Goal: Task Accomplishment & Management: Manage account settings

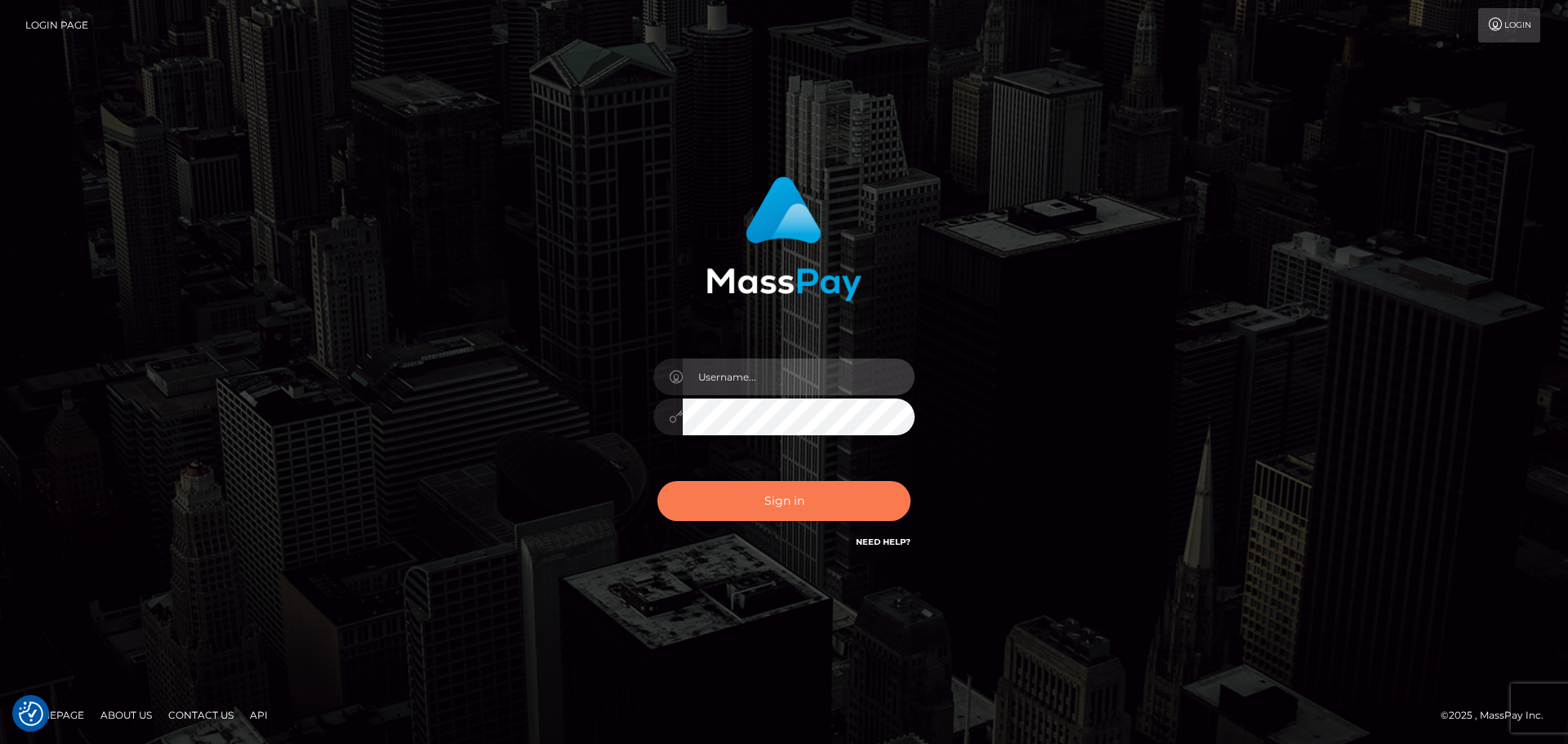
type input "jonathan.ctfo"
click at [808, 511] on button "Sign in" at bounding box center [784, 501] width 253 height 40
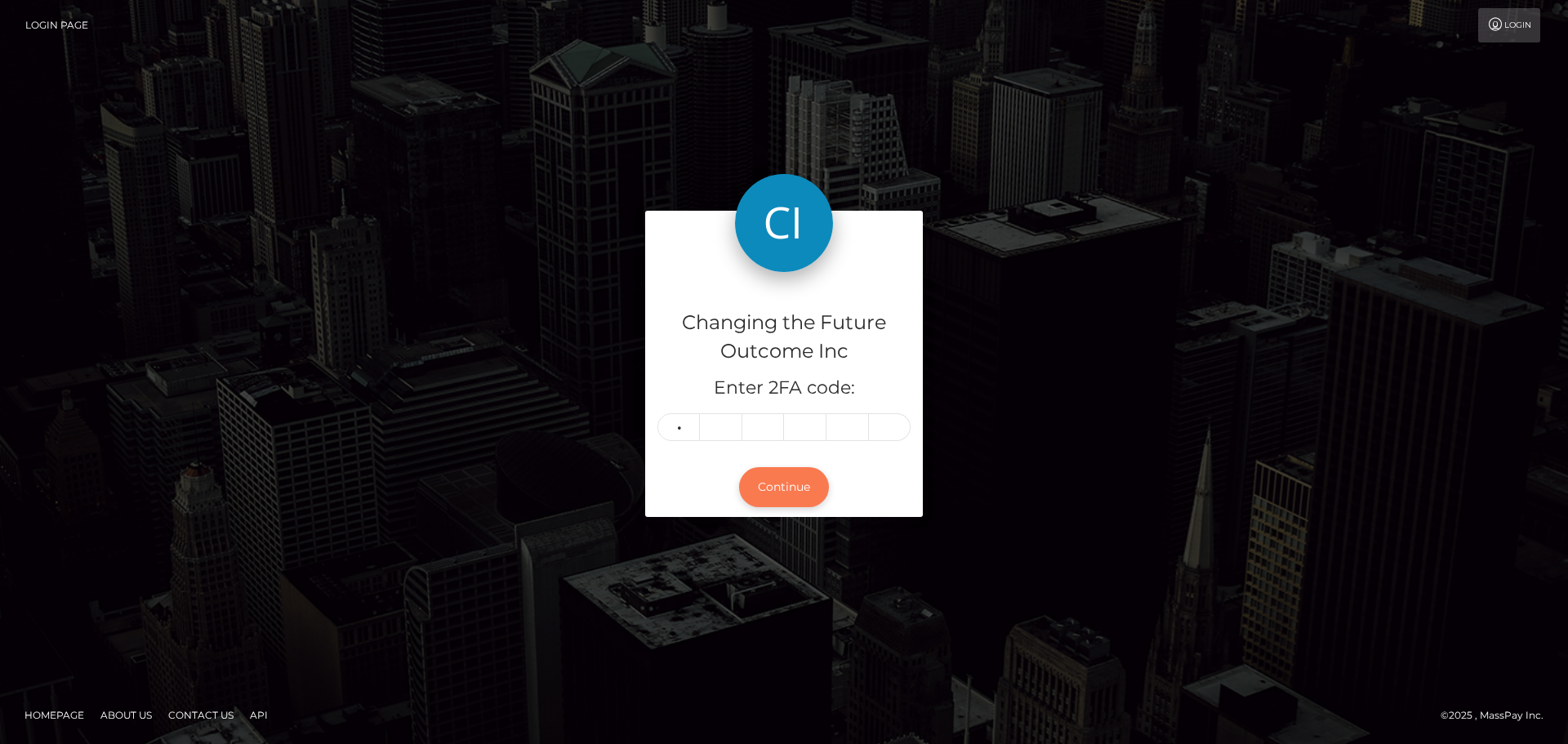
type input "9"
type input "1"
type input "2"
type input "0"
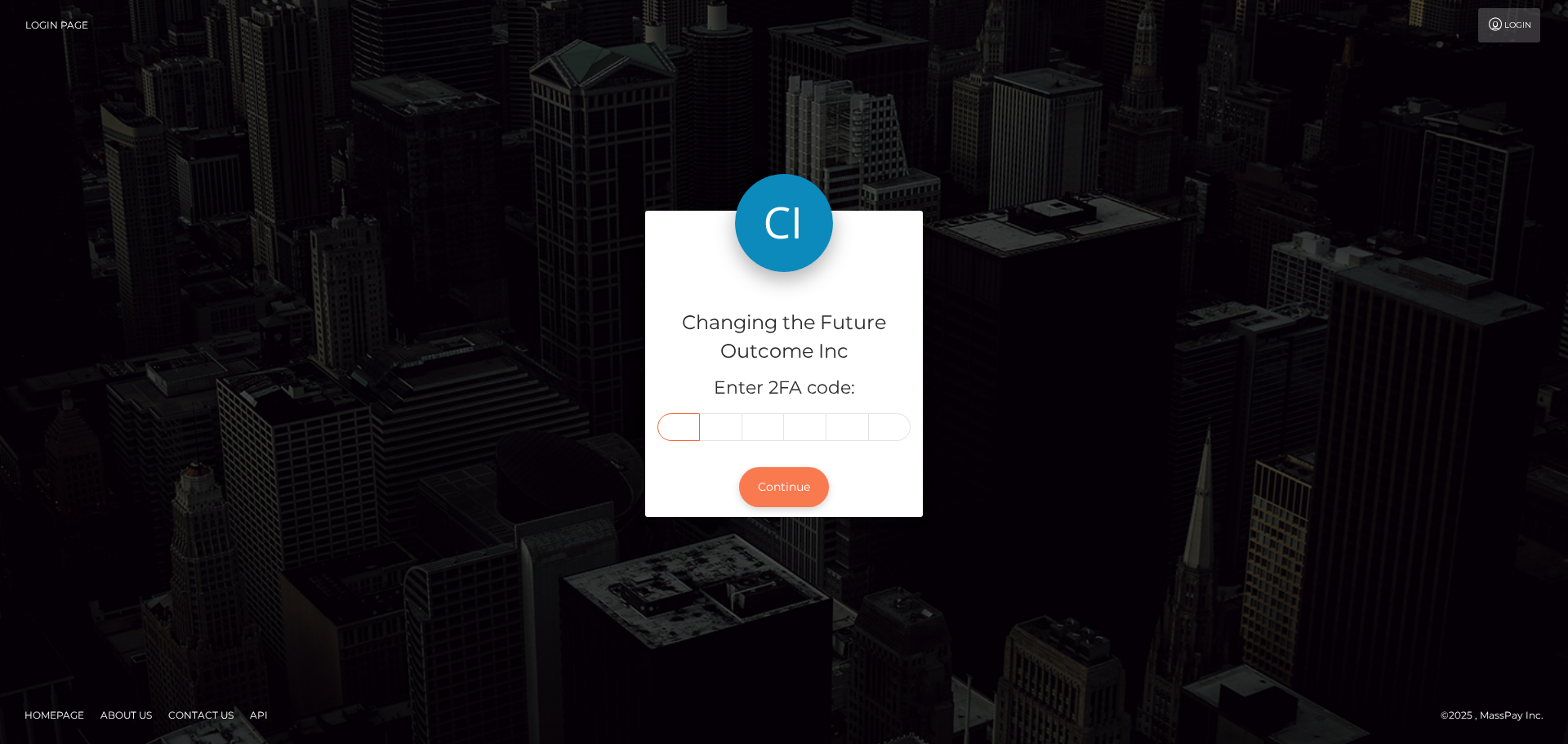
type input "9"
type input "1"
type input "2"
type input "0"
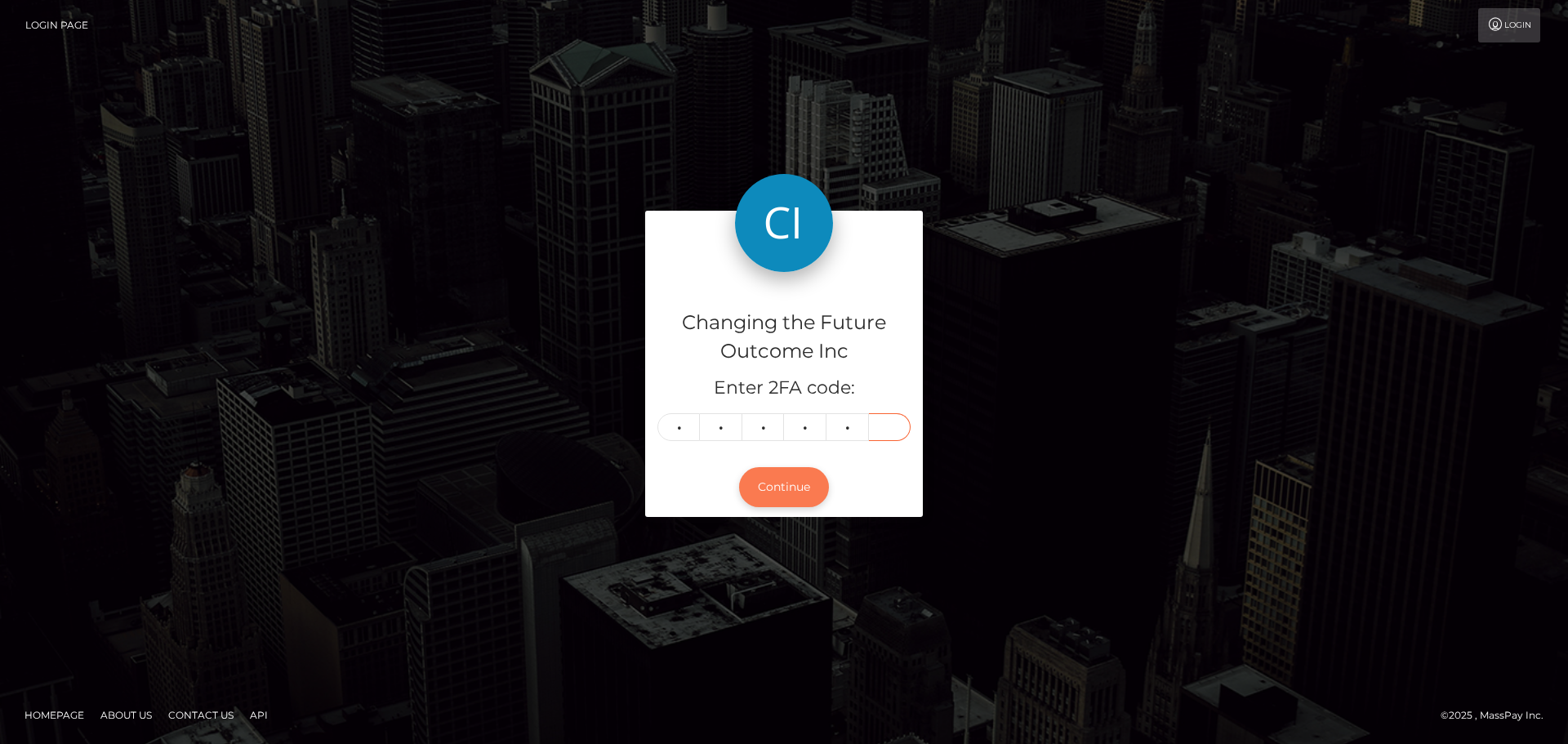
type input "9"
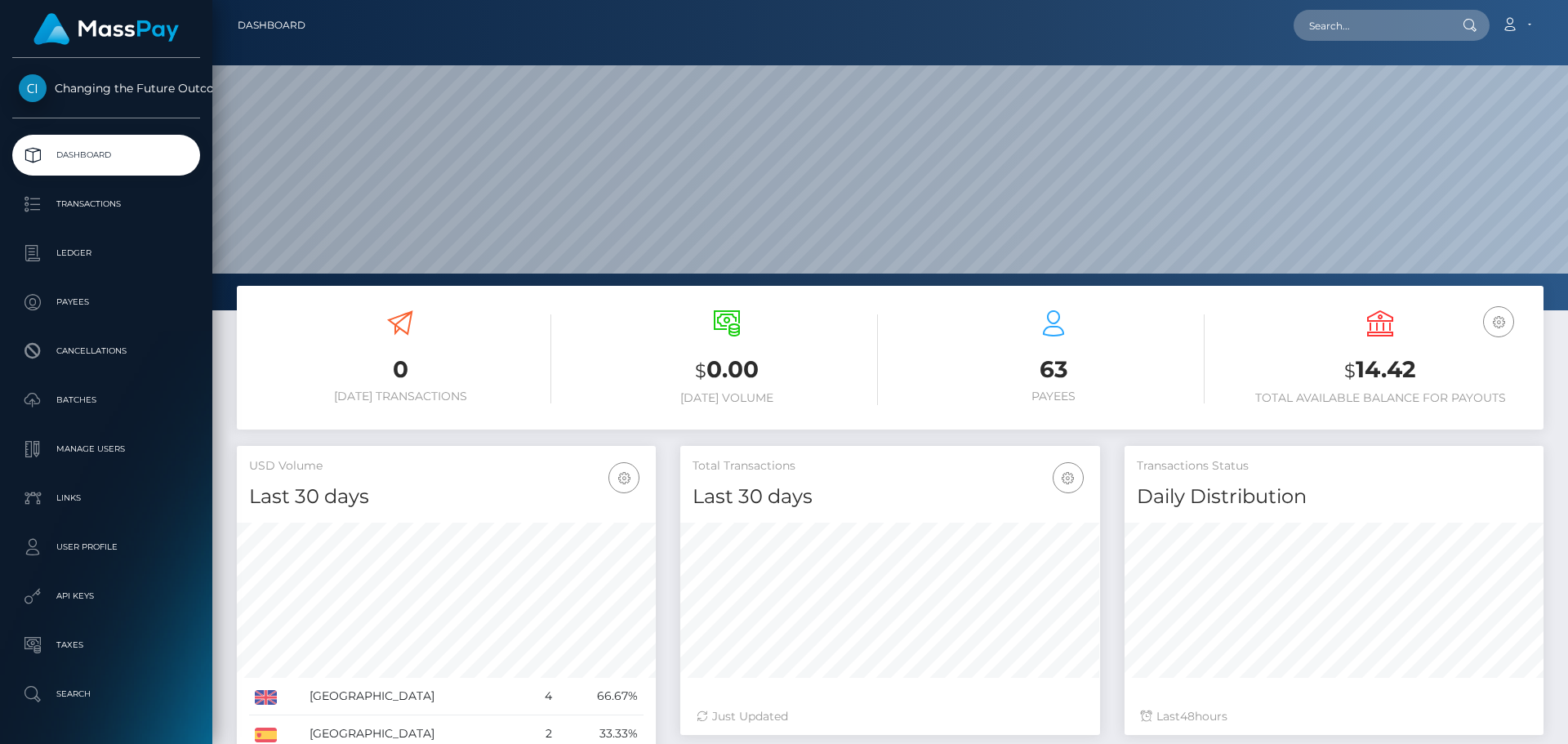
scroll to position [289, 419]
click at [127, 151] on p "Dashboard" at bounding box center [106, 154] width 175 height 25
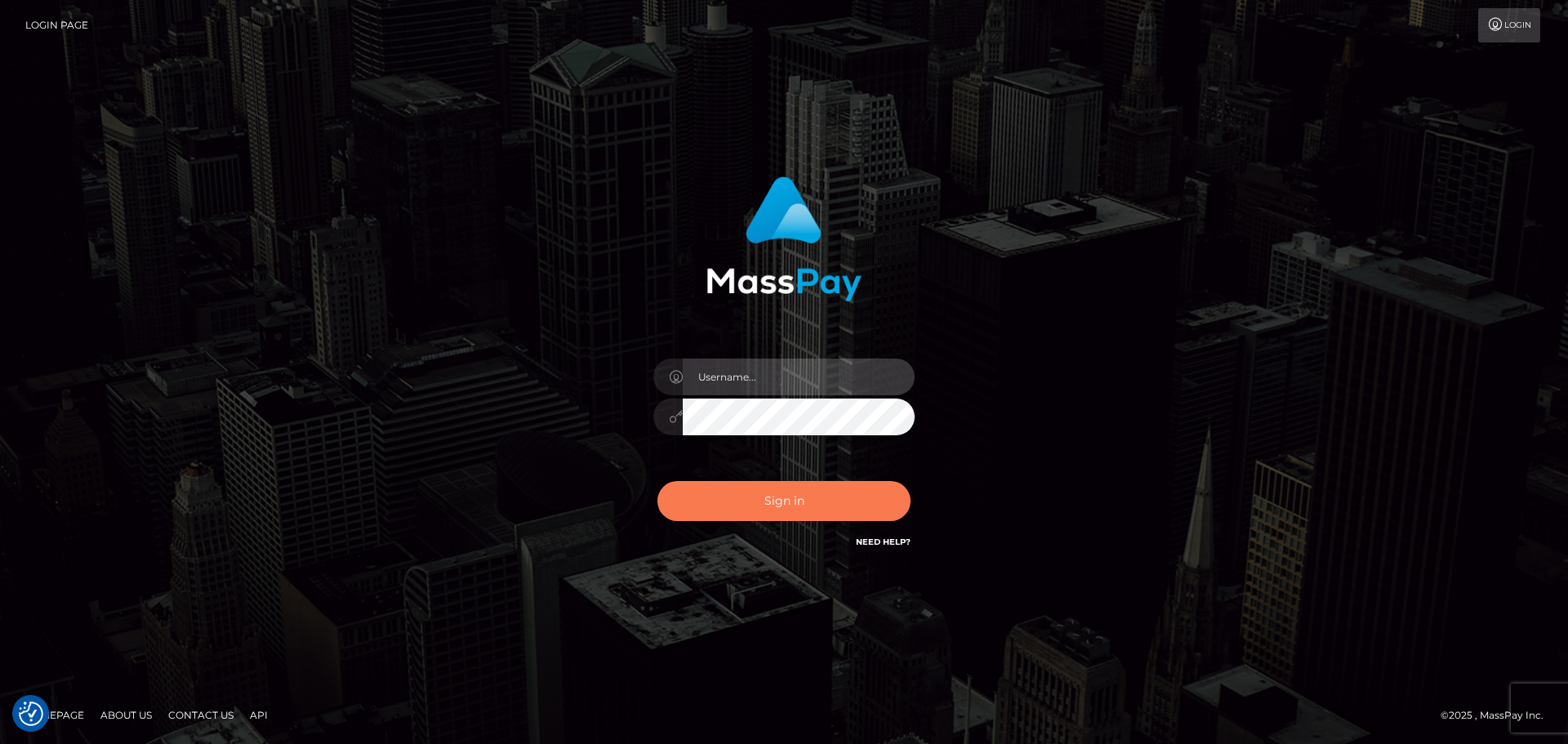
type input "jonathan.ctfo"
click at [778, 504] on button "Sign in" at bounding box center [784, 501] width 253 height 40
type input "jonathan.ctfo"
click at [799, 506] on button "Sign in" at bounding box center [784, 501] width 253 height 40
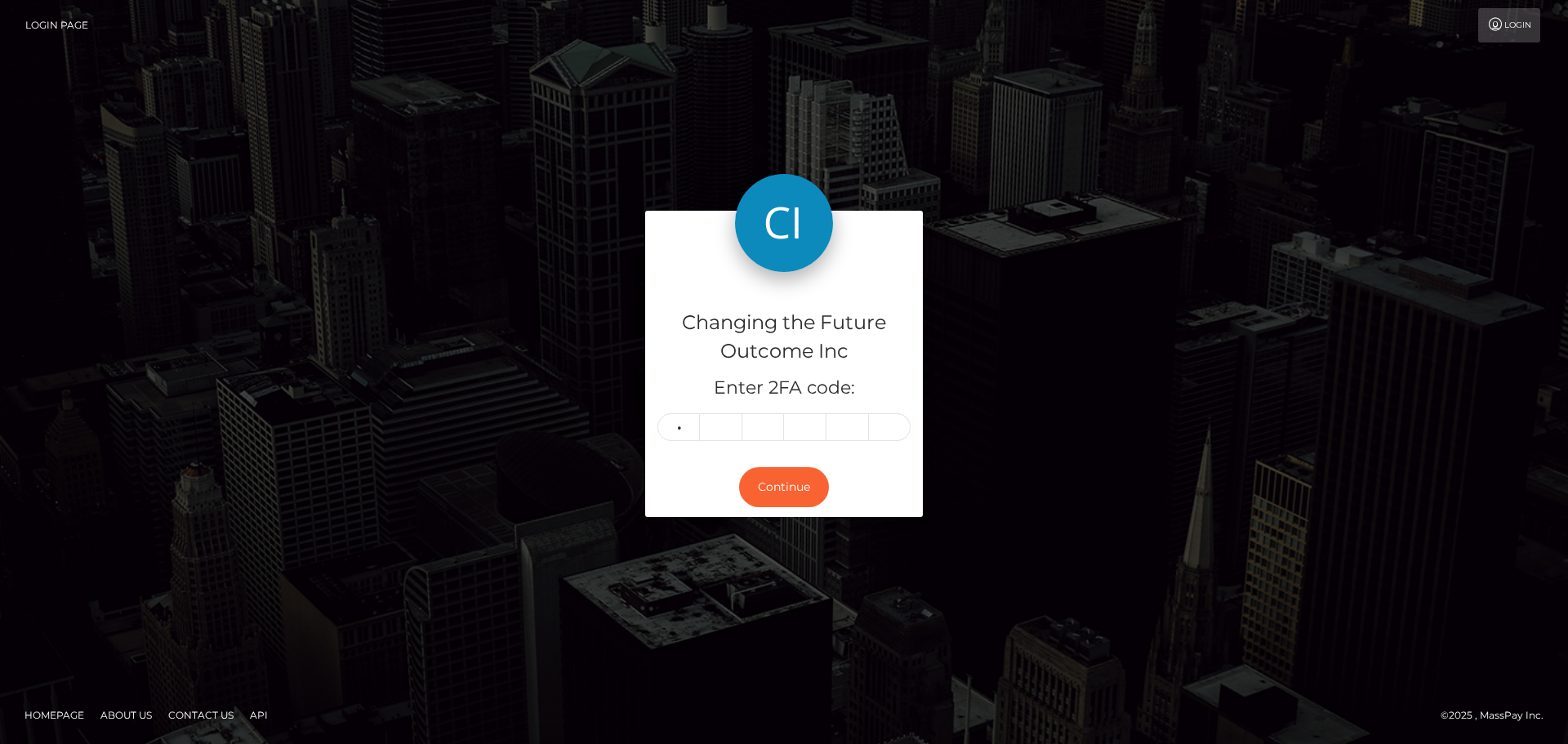
type input "4"
type input "2"
type input "0"
type input "3"
type input "9"
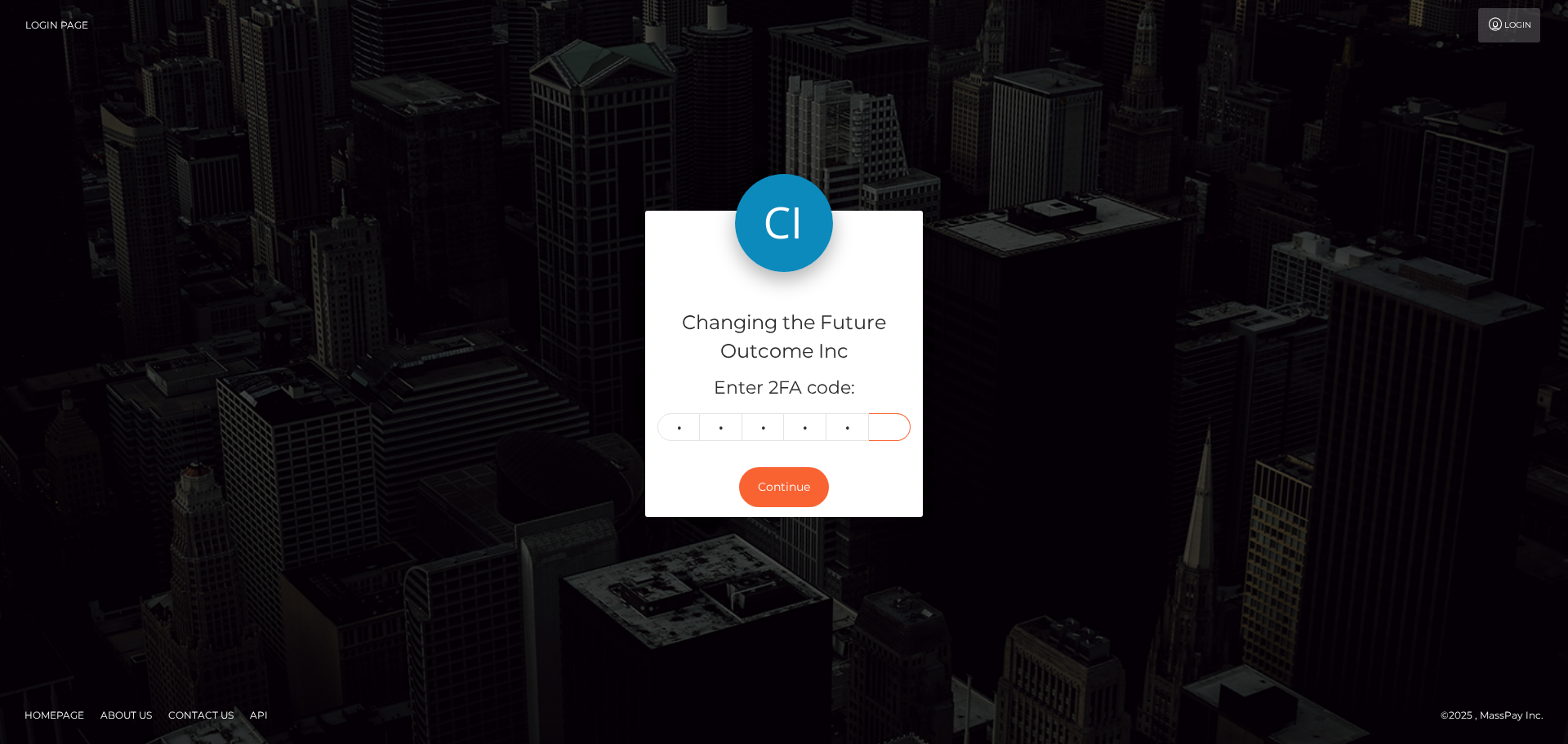
type input "3"
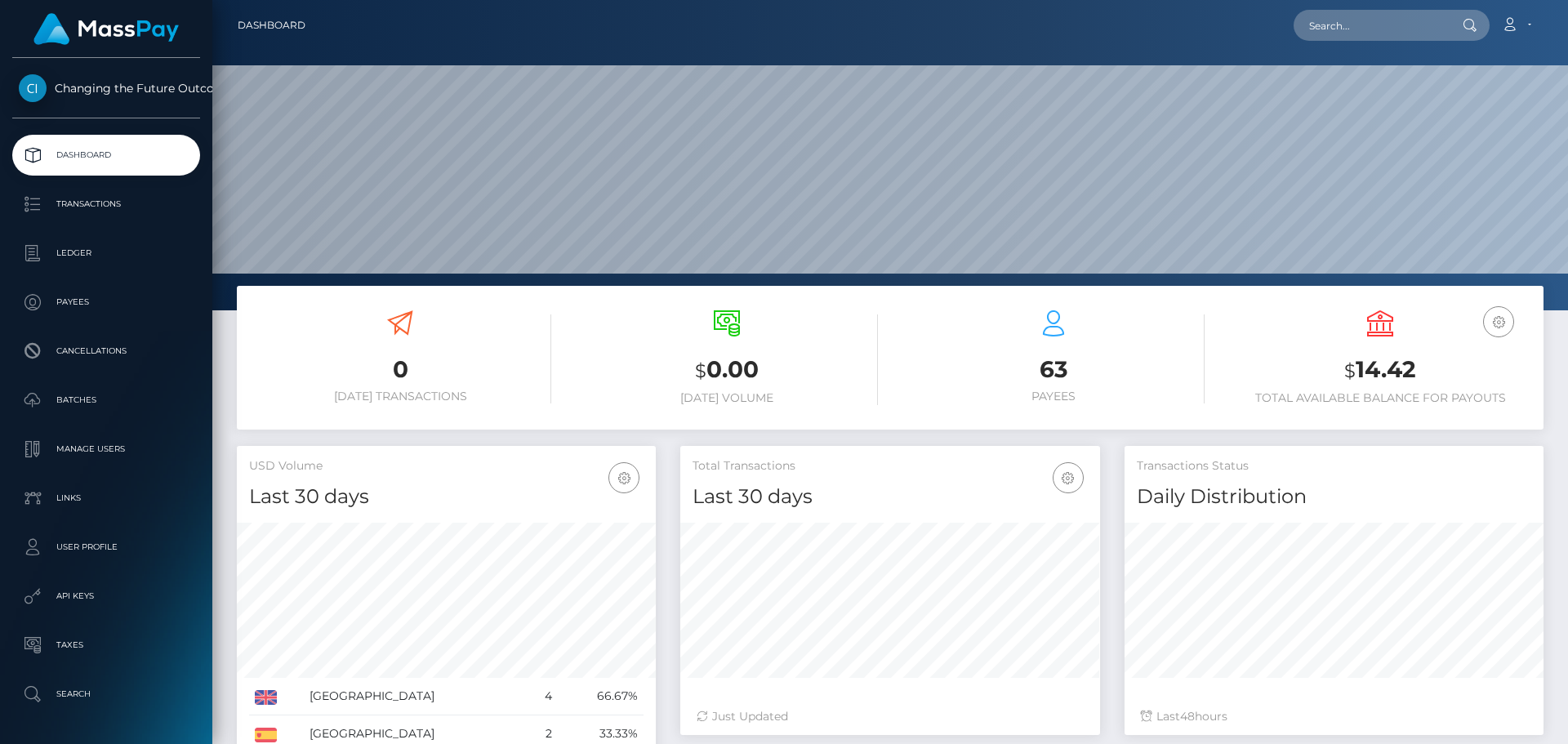
scroll to position [289, 419]
